Goal: Navigation & Orientation: Find specific page/section

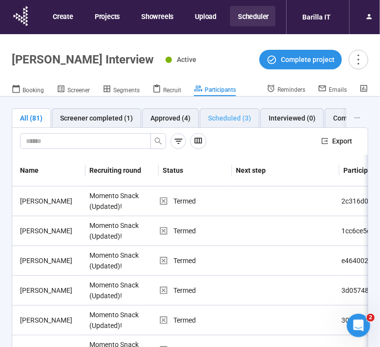
click at [226, 112] on div "Scheduled (3)" at bounding box center [230, 118] width 60 height 20
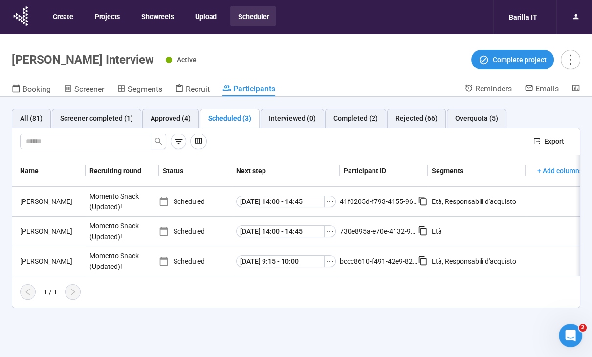
scroll to position [0, 23]
click at [173, 117] on div "Approved (4)" at bounding box center [171, 118] width 40 height 11
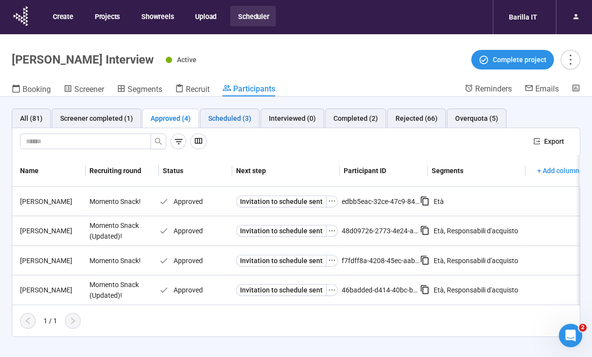
click at [216, 120] on div "Scheduled (3)" at bounding box center [229, 118] width 43 height 11
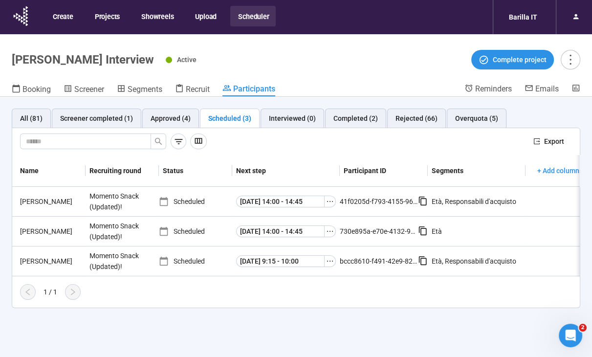
click at [255, 341] on div "All (81) Screener completed (1) Approved (4) Scheduled (3) Interviewed (0) Comp…" at bounding box center [296, 244] width 592 height 294
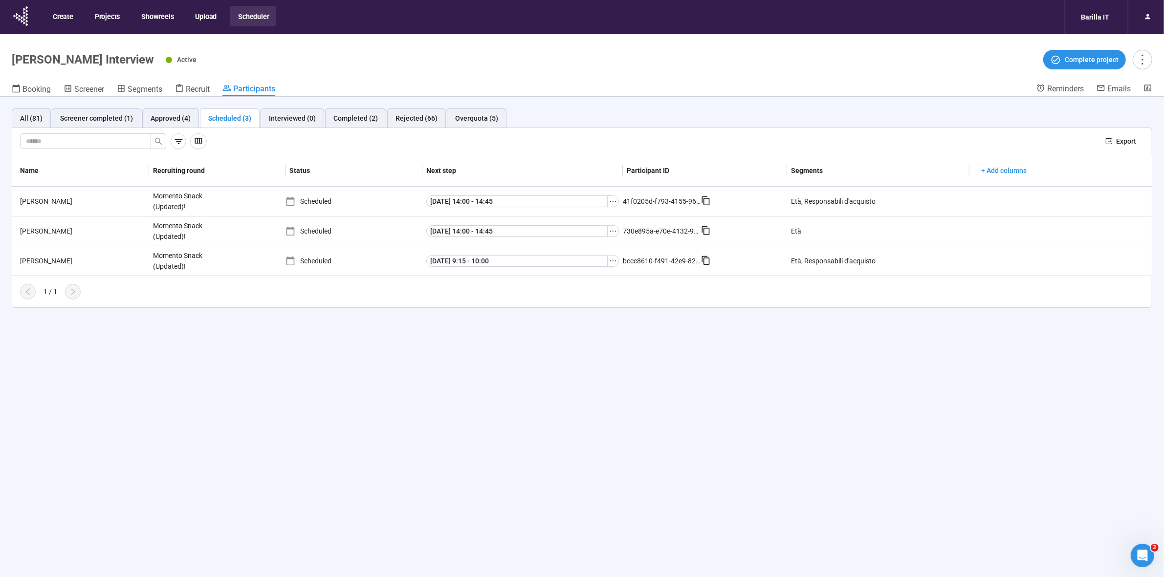
click at [389, 356] on div "All (81) Screener completed (1) Approved (4) Scheduled (3) Interviewed (0) Comp…" at bounding box center [582, 354] width 1164 height 515
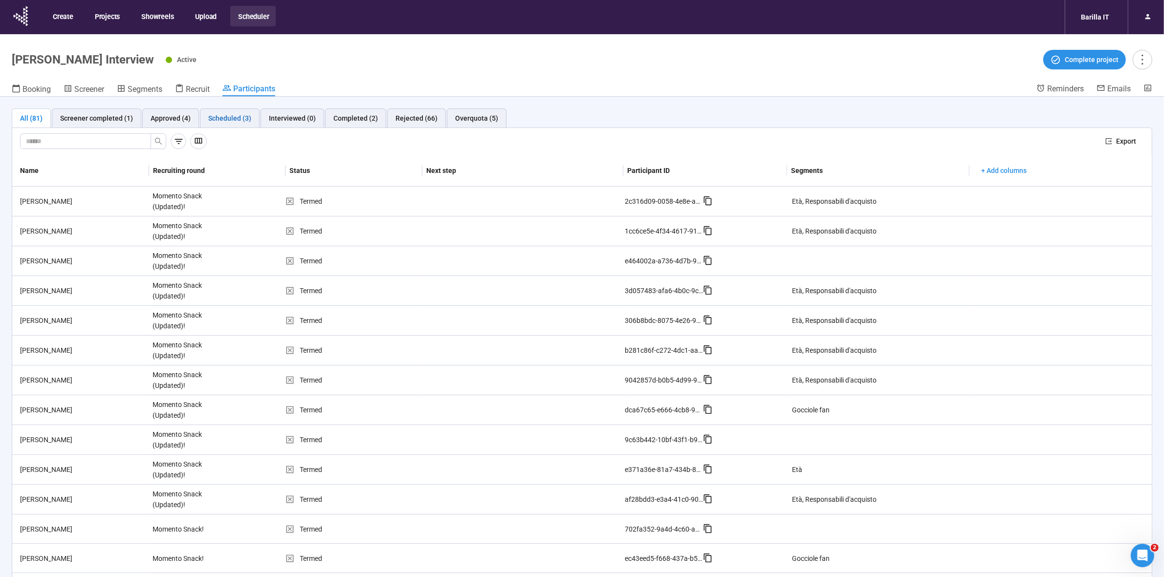
click at [231, 115] on div "Scheduled (3)" at bounding box center [229, 118] width 43 height 11
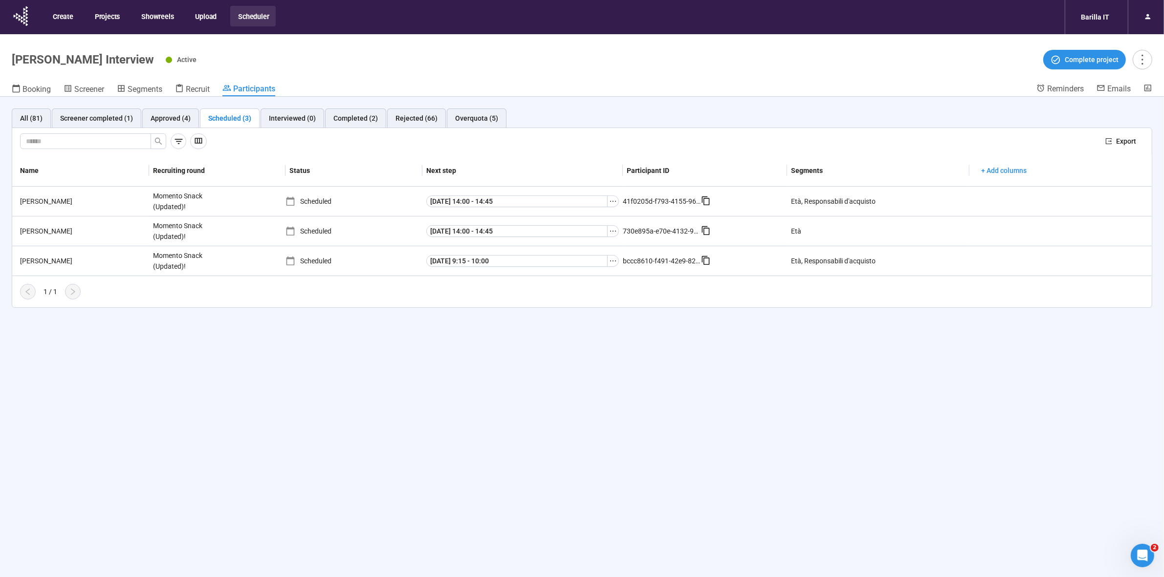
click at [491, 367] on div "All (81) Screener completed (1) Approved (4) Scheduled (3) Interviewed (0) Comp…" at bounding box center [582, 354] width 1164 height 515
click at [621, 460] on div "All (81) Screener completed (1) Approved (4) Scheduled (3) Interviewed (0) Comp…" at bounding box center [582, 354] width 1164 height 515
click at [616, 423] on div "All (81) Screener completed (1) Approved (4) Scheduled (3) Interviewed (0) Comp…" at bounding box center [582, 354] width 1164 height 515
click at [391, 423] on div "All (81) Screener completed (1) Approved (4) Scheduled (3) Interviewed (0) Comp…" at bounding box center [582, 354] width 1164 height 515
click at [521, 484] on div "All (81) Screener completed (1) Approved (4) Scheduled (3) Interviewed (0) Comp…" at bounding box center [582, 354] width 1164 height 515
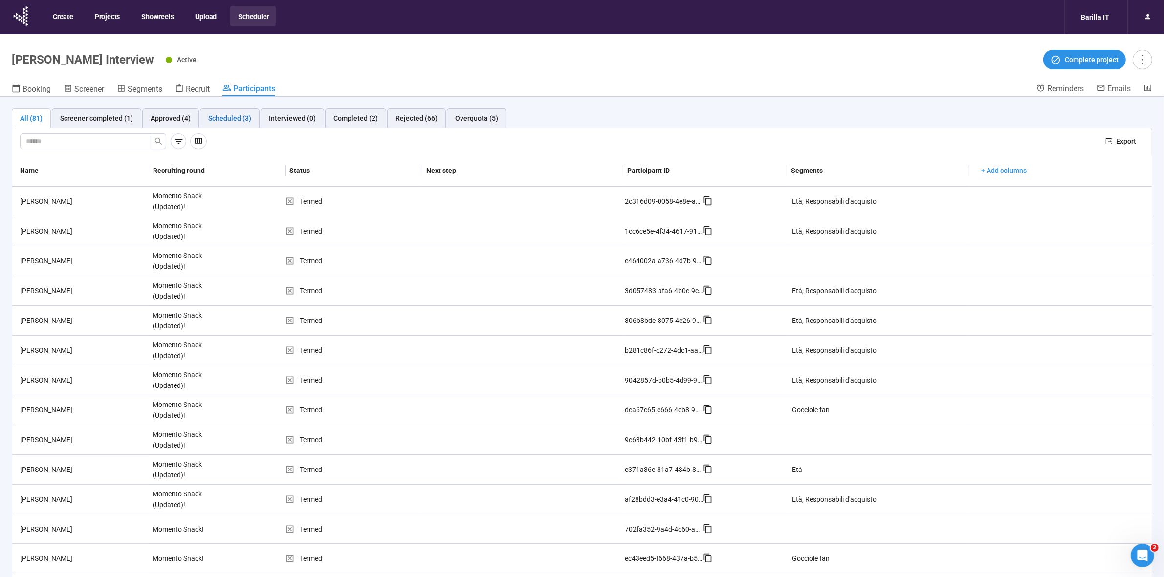
click at [220, 115] on div "Scheduled (3)" at bounding box center [229, 118] width 43 height 11
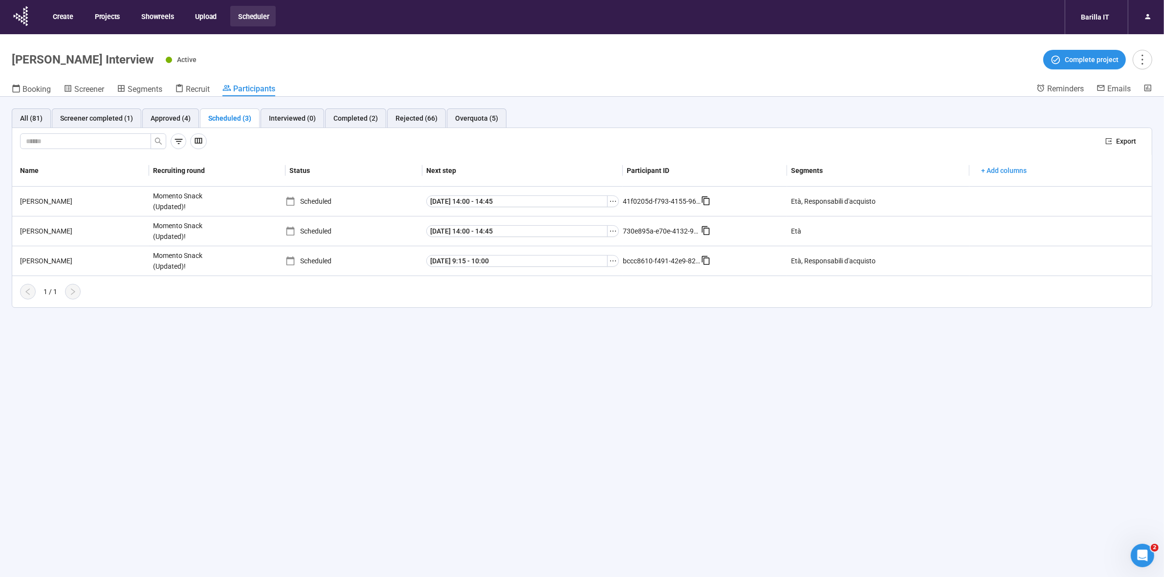
click at [695, 407] on div "All (81) Screener completed (1) Approved (4) Scheduled (3) Interviewed (0) Comp…" at bounding box center [582, 354] width 1164 height 515
click at [26, 232] on div "[PERSON_NAME]" at bounding box center [82, 231] width 133 height 11
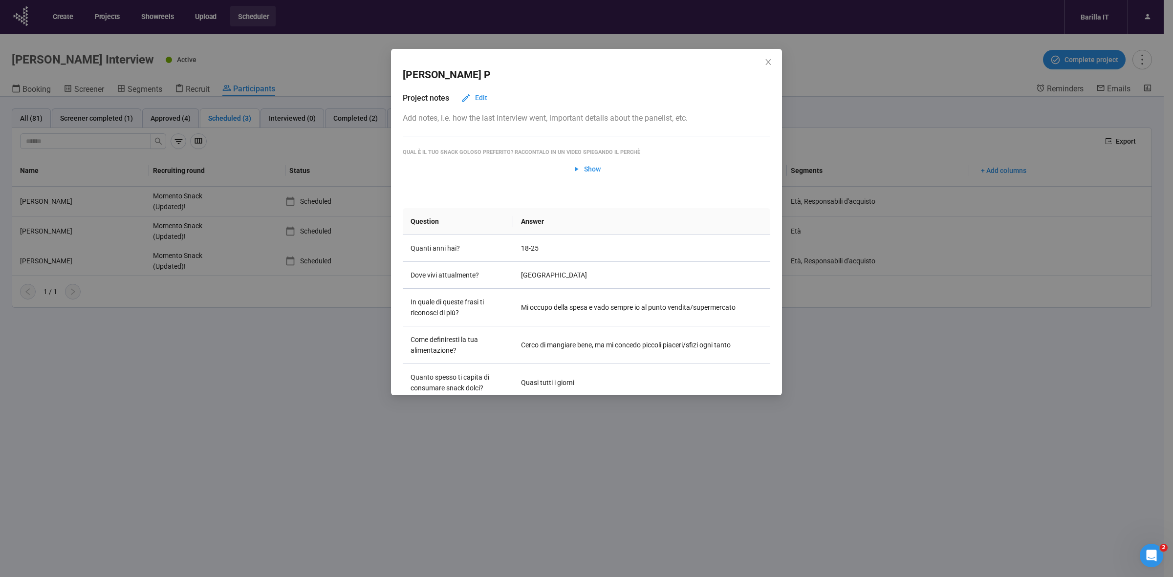
click at [821, 418] on div "Lorenzo P Project notes Edit Add notes, i.e. how the last interview went, impor…" at bounding box center [586, 288] width 1173 height 577
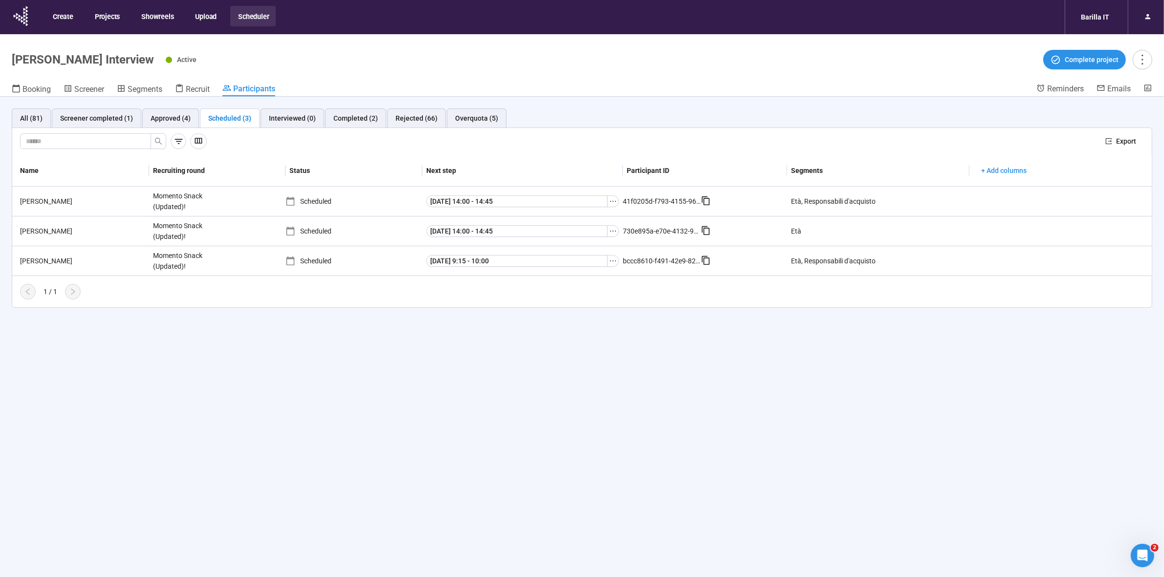
click at [269, 379] on div "All (81) Screener completed (1) Approved (4) Scheduled (3) Interviewed (0) Comp…" at bounding box center [582, 354] width 1164 height 515
click at [38, 260] on div "[PERSON_NAME]" at bounding box center [82, 261] width 133 height 11
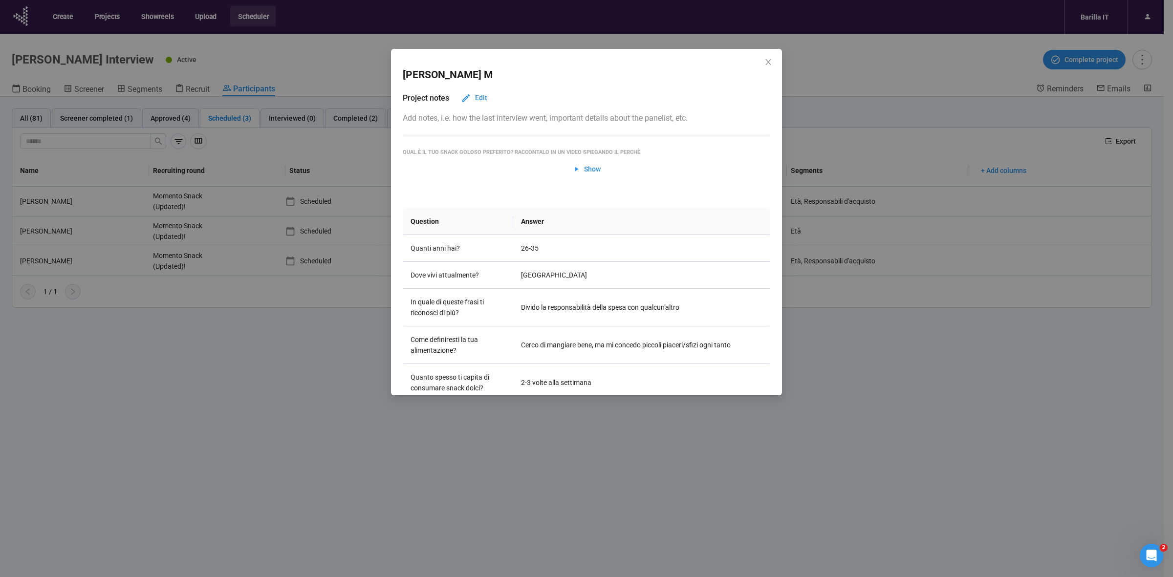
click at [213, 467] on div "Martina M Project notes Edit Add notes, i.e. how the last interview went, impor…" at bounding box center [586, 288] width 1173 height 577
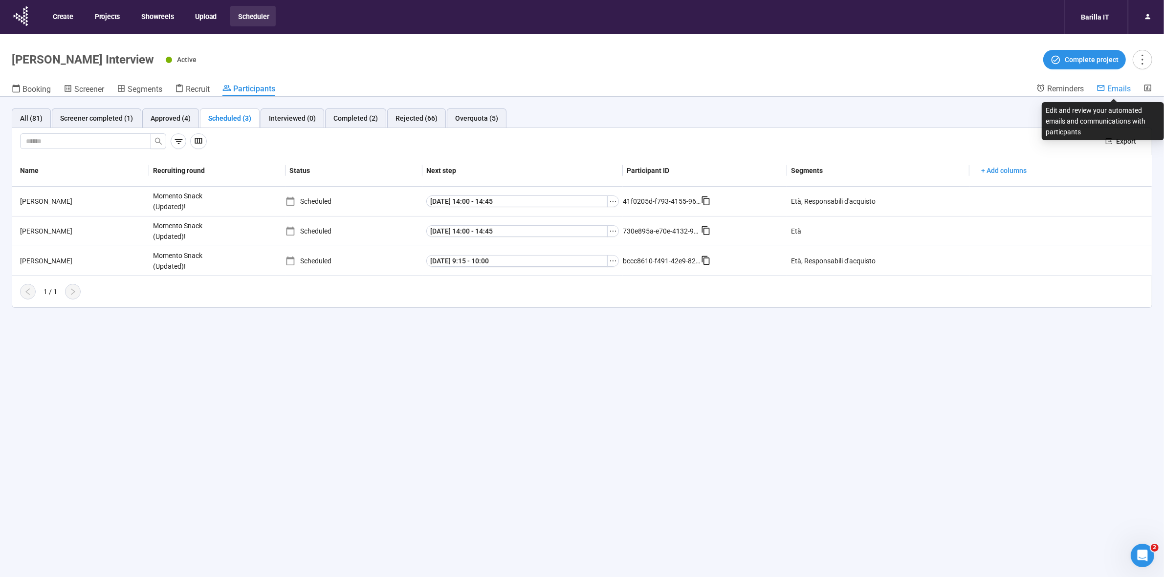
click at [1120, 89] on span "Emails" at bounding box center [1118, 88] width 23 height 9
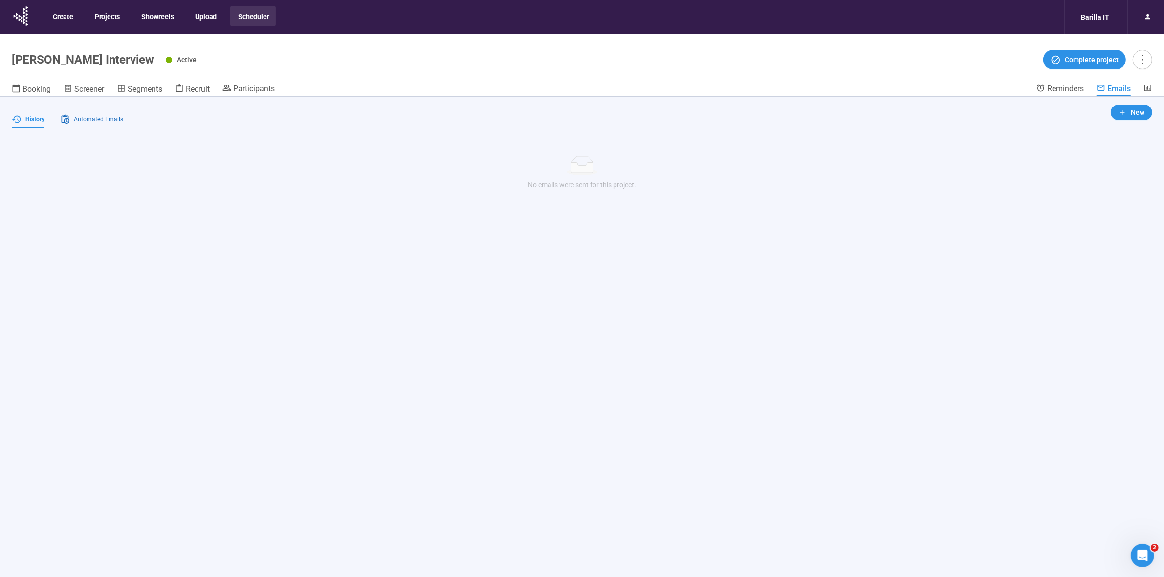
click at [112, 120] on span "Automated Emails" at bounding box center [98, 119] width 49 height 9
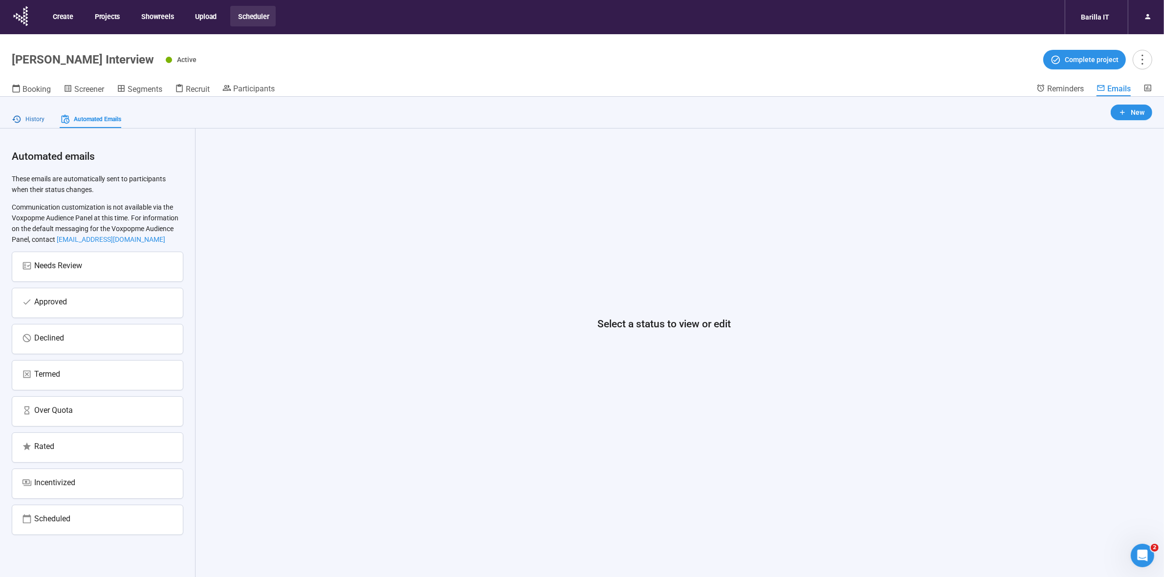
click at [38, 121] on span "History" at bounding box center [34, 119] width 19 height 9
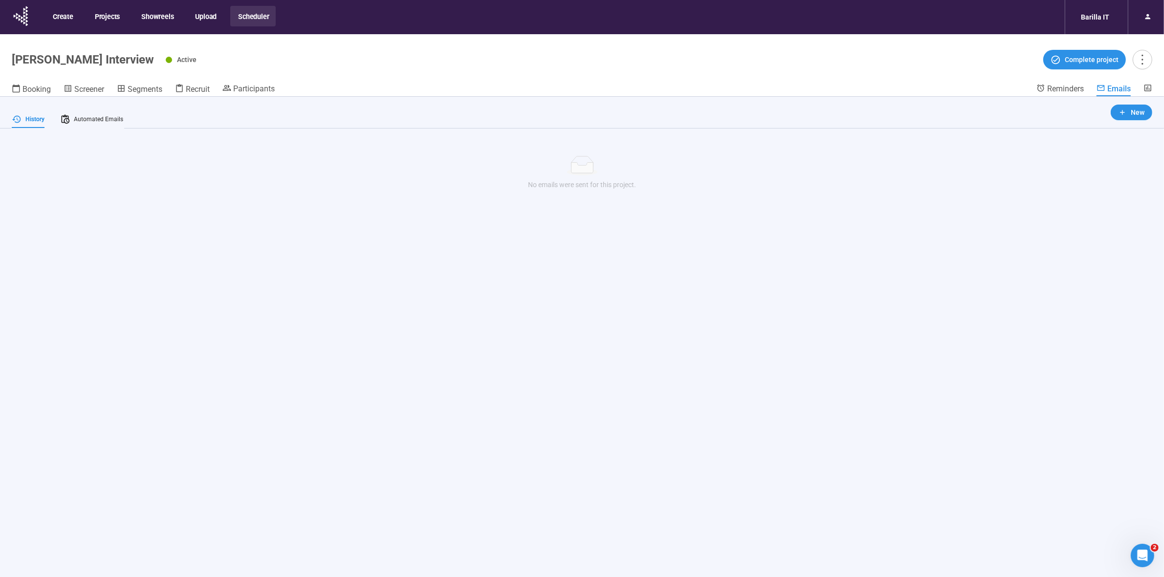
click at [1152, 86] on header "Gocciole Snack Interview Active Complete project Booking Screener Segments Recr…" at bounding box center [582, 65] width 1164 height 63
click at [1147, 88] on icon at bounding box center [1147, 88] width 9 height 9
click at [252, 87] on span "Participants" at bounding box center [254, 88] width 42 height 9
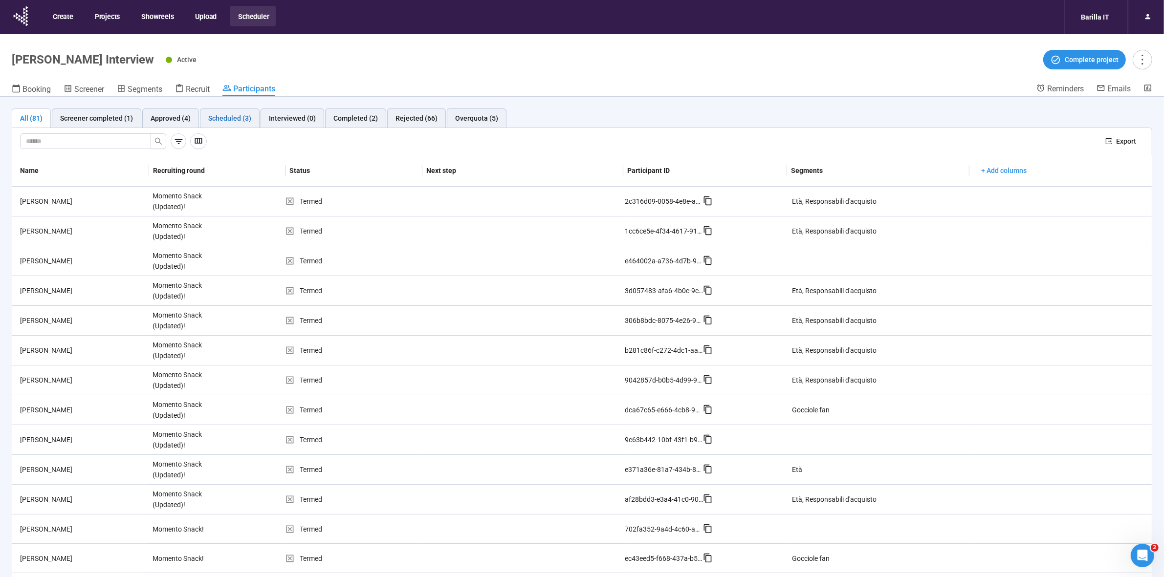
click at [217, 113] on div "Scheduled (3)" at bounding box center [229, 118] width 43 height 11
